Goal: Information Seeking & Learning: Learn about a topic

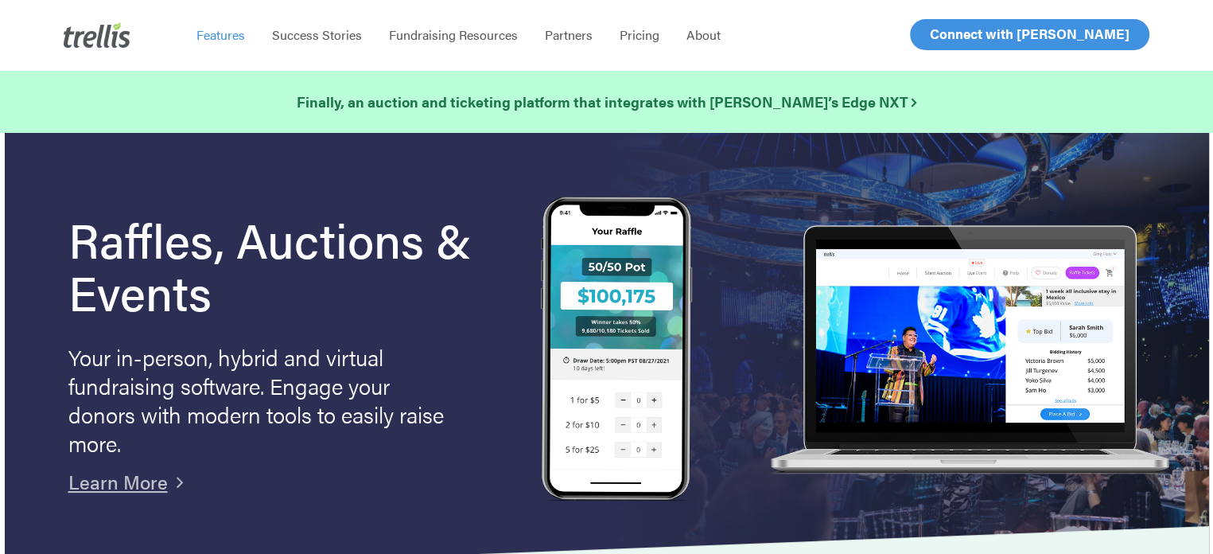
click at [222, 36] on span "Features" at bounding box center [220, 34] width 49 height 18
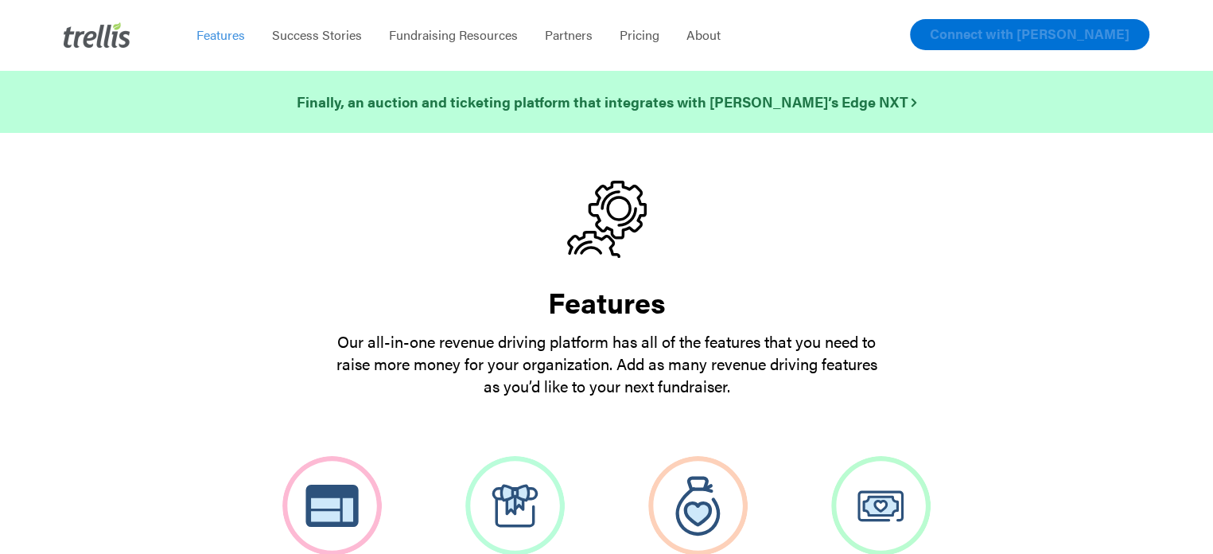
click at [1085, 31] on span "Connect with [PERSON_NAME]" at bounding box center [1030, 33] width 200 height 19
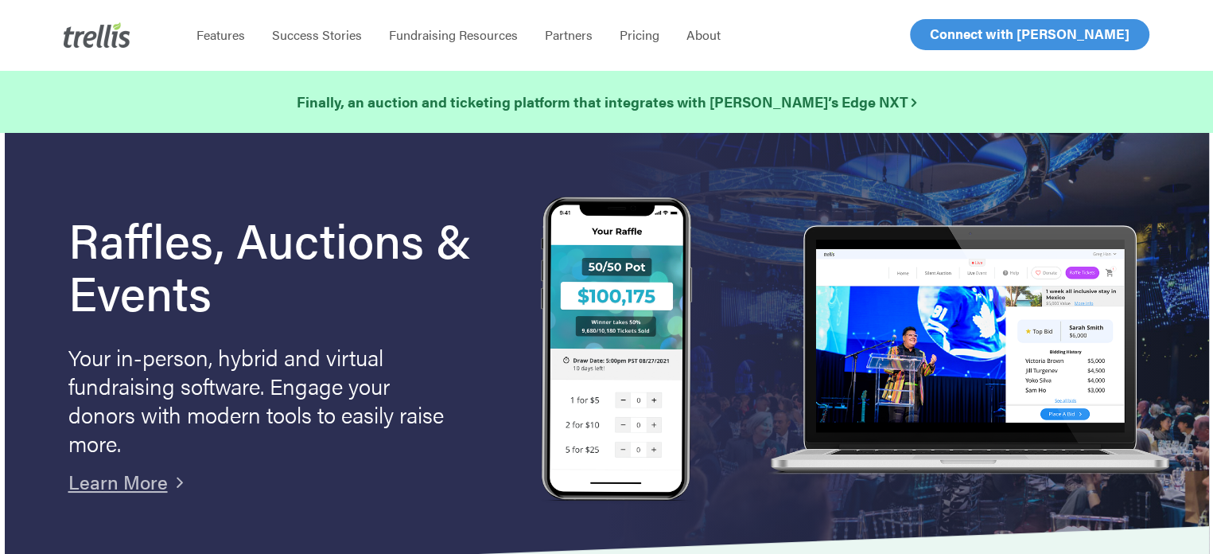
click at [1136, 531] on polygon at bounding box center [582, 550] width 1253 height 48
click at [1026, 34] on span "Connect with [PERSON_NAME]" at bounding box center [1030, 33] width 200 height 19
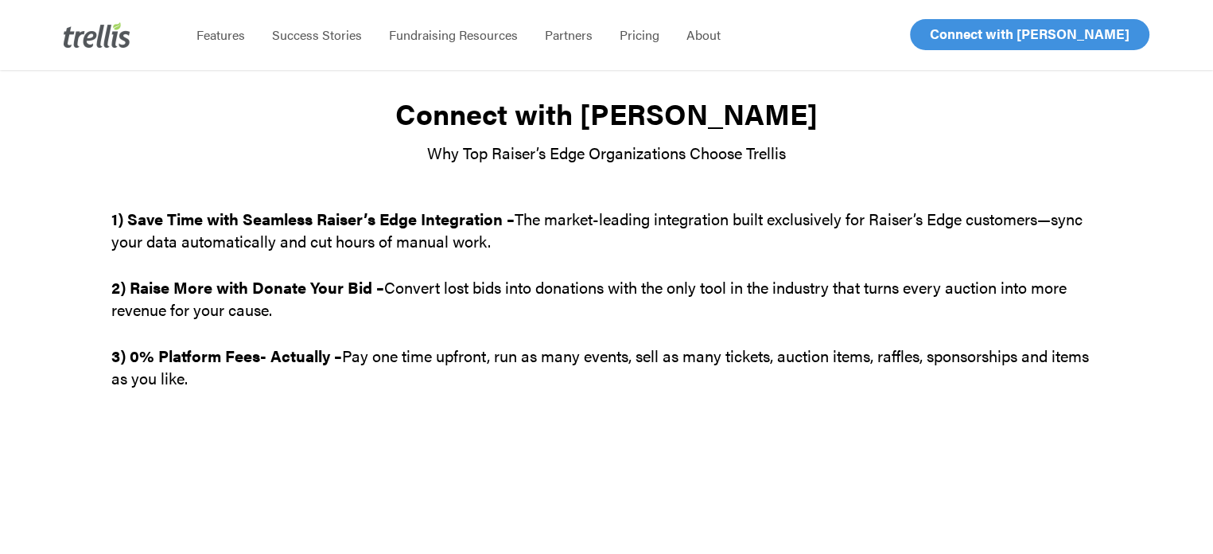
scroll to position [29, 0]
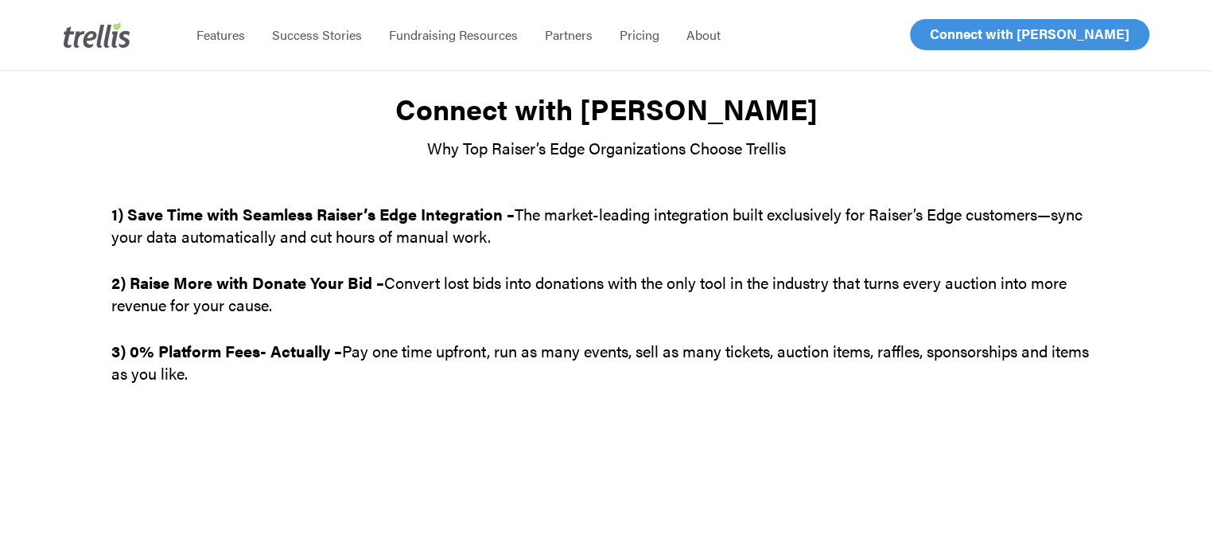
drag, startPoint x: 1132, startPoint y: 541, endPoint x: 1123, endPoint y: 527, distance: 16.1
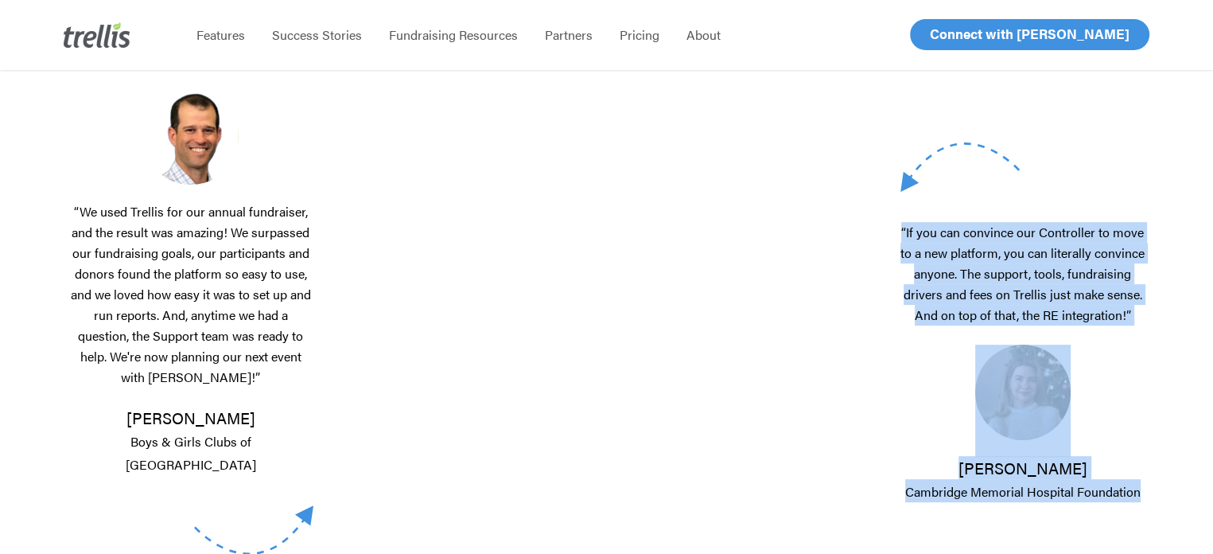
drag, startPoint x: 1123, startPoint y: 527, endPoint x: 1133, endPoint y: 548, distance: 22.8
click at [1133, 548] on div "“If you can convince our Controller to move to a new platform, you can literall…" at bounding box center [1011, 322] width 270 height 788
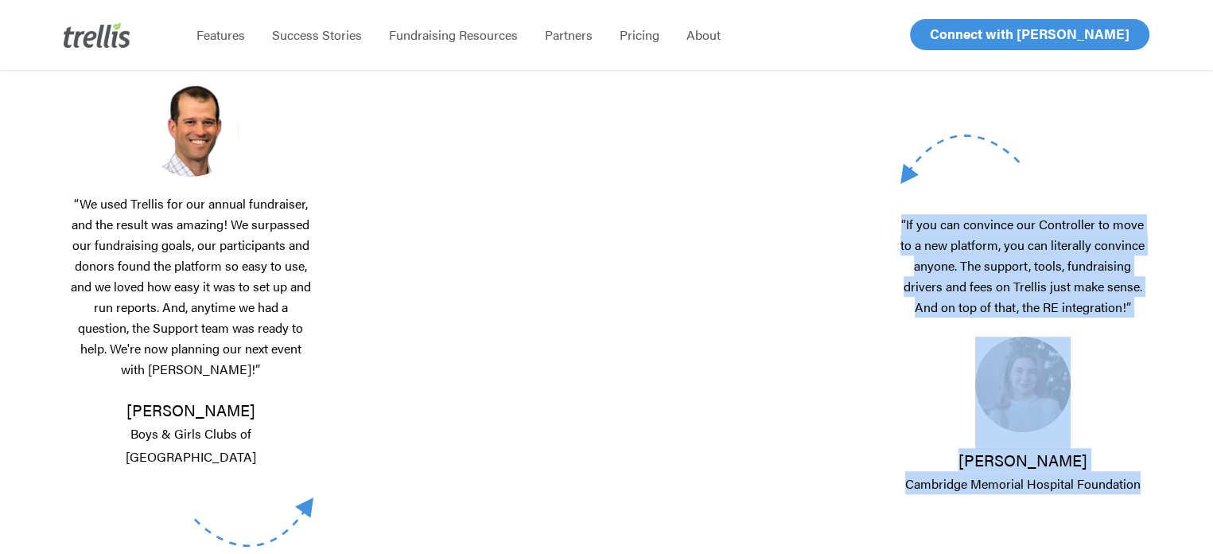
click at [1133, 548] on div "“If you can convince our Controller to move to a new platform, you can literall…" at bounding box center [1011, 314] width 270 height 788
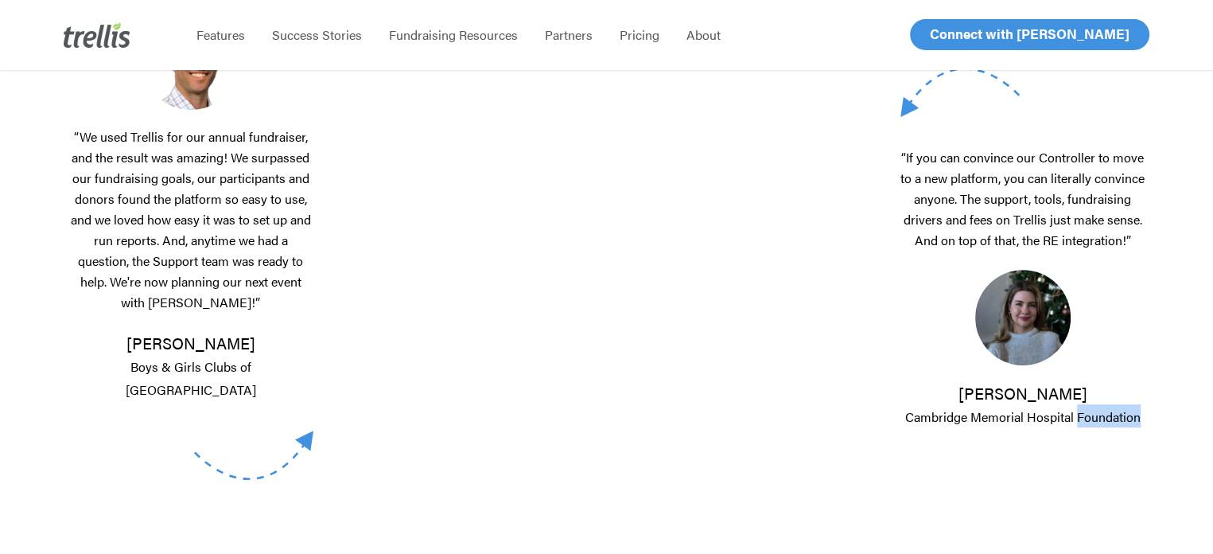
click at [1133, 548] on div "“If you can convince our Controller to move to a new platform, you can literall…" at bounding box center [1011, 248] width 270 height 788
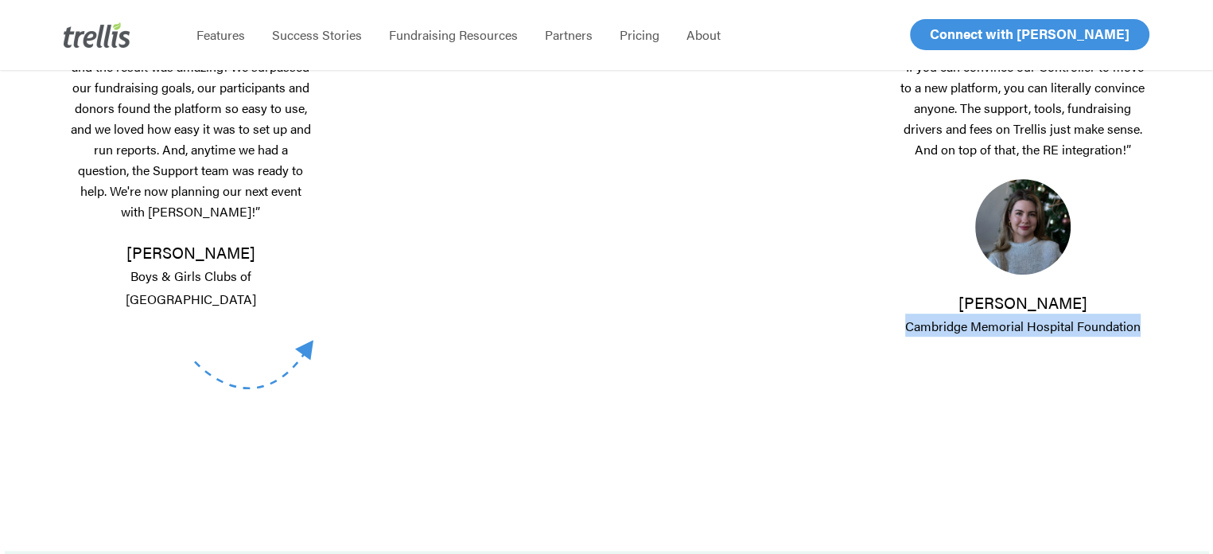
click at [1102, 548] on div "Connect with Trellis Why Top Raiser’s Edge Organizations Choose Trellis 1) Save…" at bounding box center [606, 109] width 990 height 1450
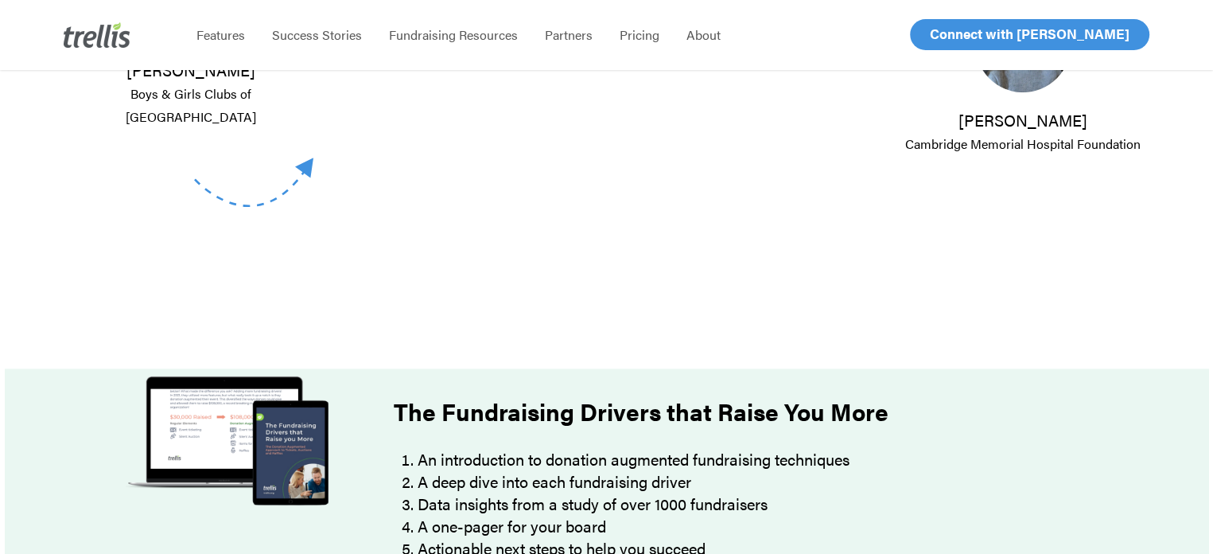
click at [1133, 548] on div at bounding box center [607, 510] width 1204 height 285
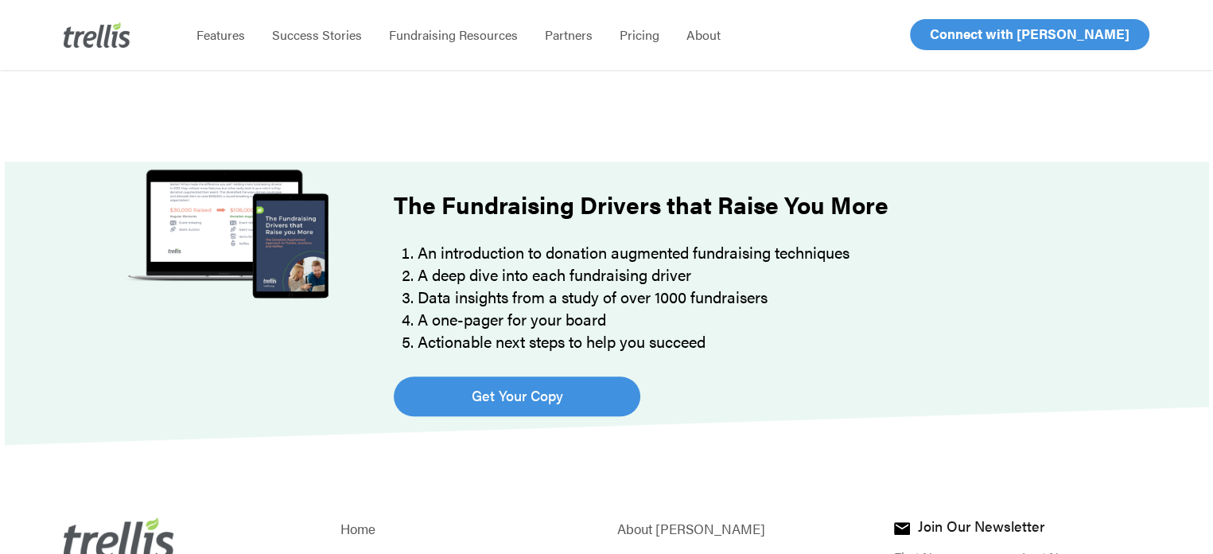
click at [1133, 548] on input "Last name *" at bounding box center [1082, 557] width 121 height 36
click at [1130, 547] on input "Last name *" at bounding box center [1082, 557] width 121 height 36
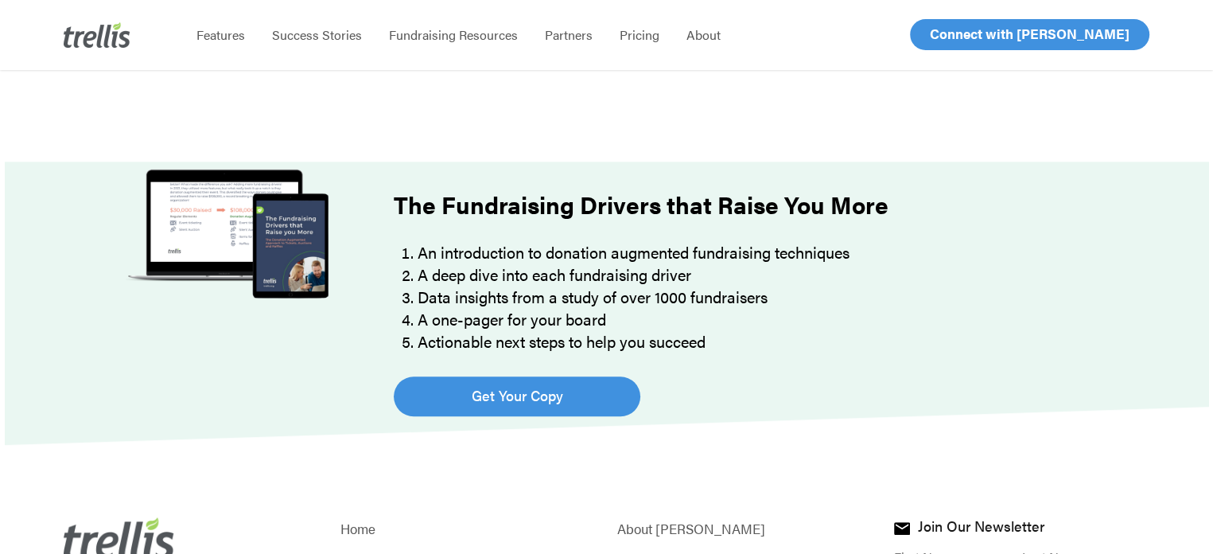
click at [1130, 547] on input "Last name *" at bounding box center [1082, 557] width 121 height 36
click at [1130, 546] on input "Last name *" at bounding box center [1082, 557] width 121 height 36
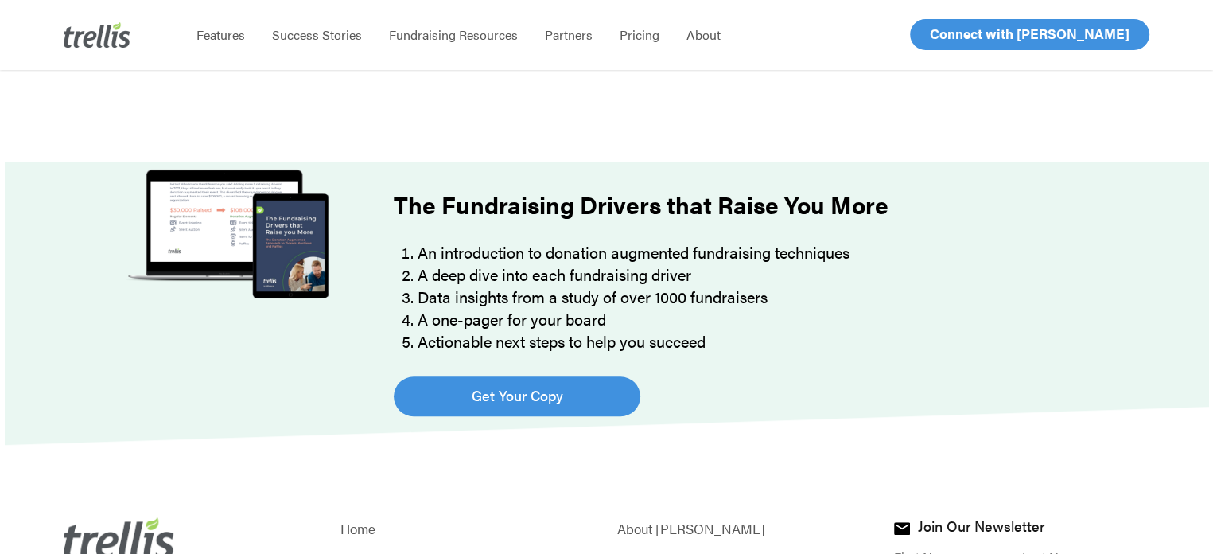
click at [1130, 546] on input "Last name *" at bounding box center [1082, 557] width 121 height 36
click at [356, 530] on link "Home" at bounding box center [467, 528] width 255 height 22
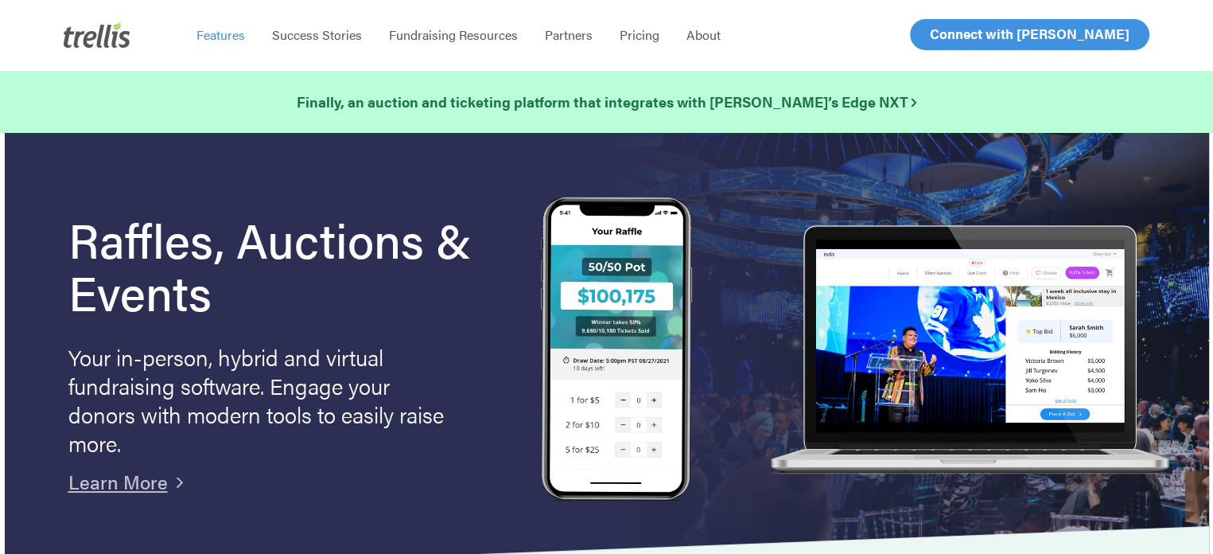
click at [223, 37] on span "Features" at bounding box center [220, 34] width 49 height 18
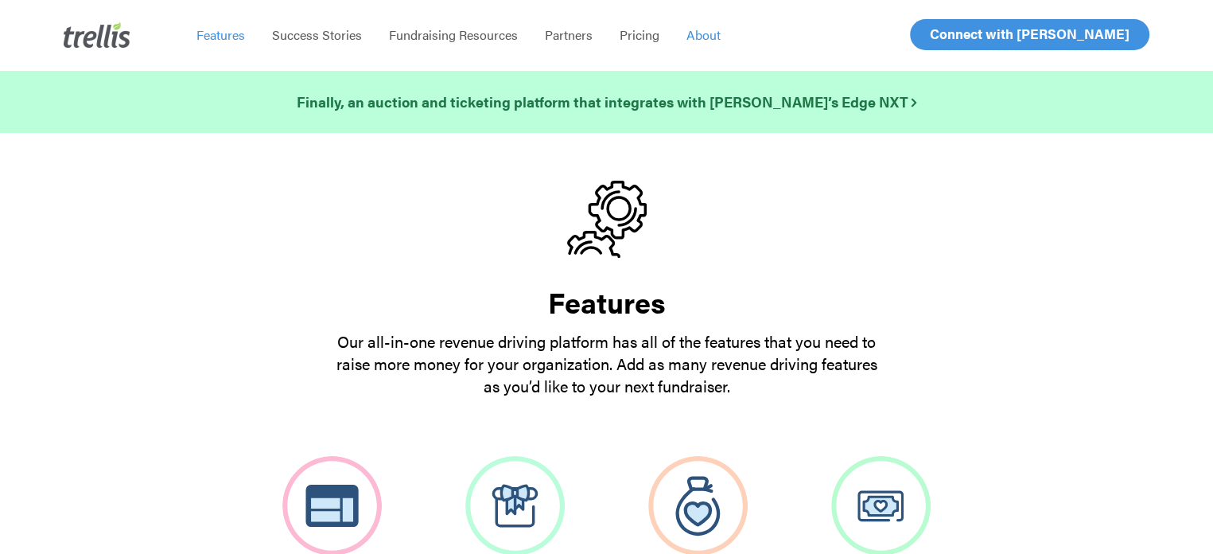
click at [699, 33] on span "About" at bounding box center [704, 34] width 34 height 18
